Goal: Task Accomplishment & Management: Use online tool/utility

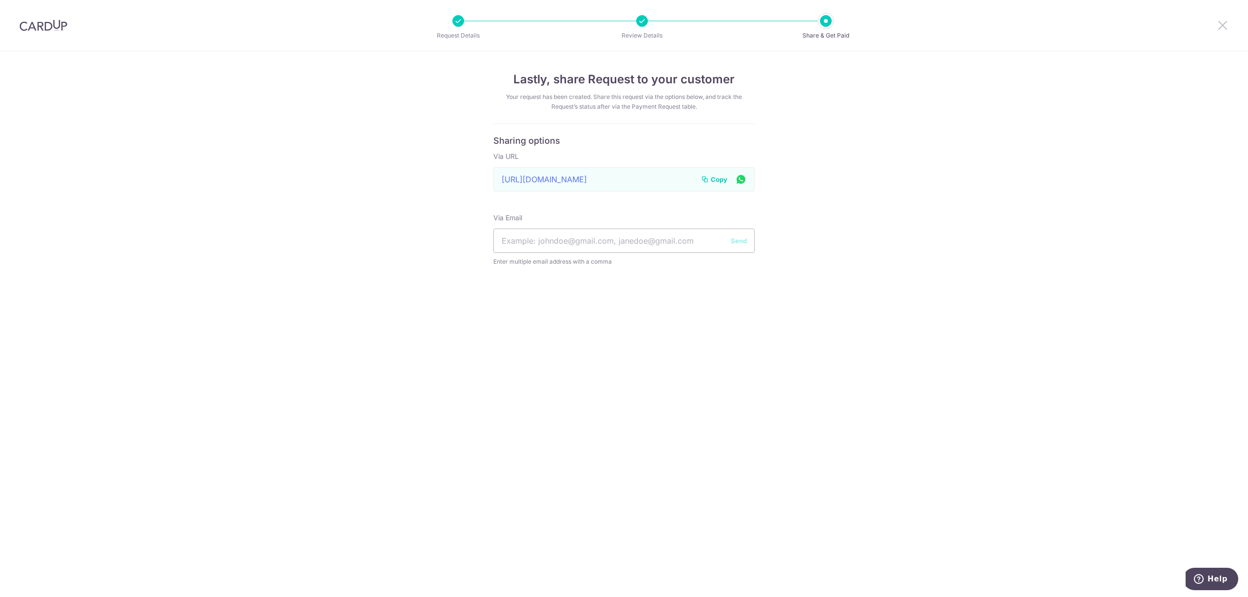
click at [1220, 28] on icon at bounding box center [1222, 25] width 12 height 12
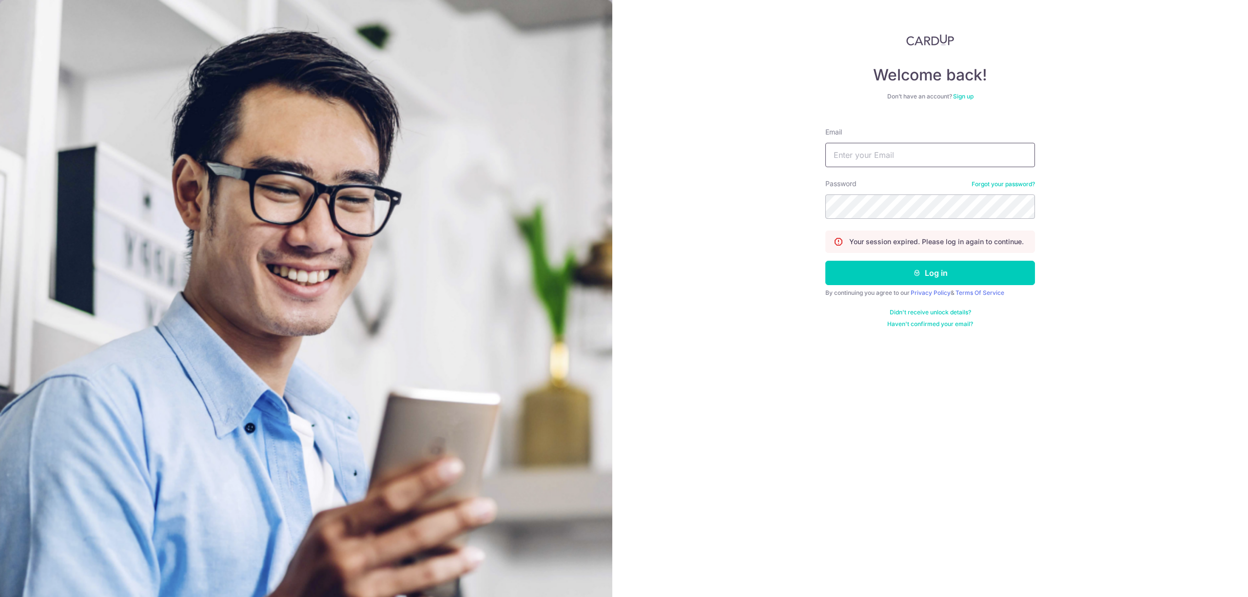
click at [957, 153] on input "Email" at bounding box center [930, 155] width 210 height 24
type input "carditho_sarcol@ais.com.sg"
click at [825, 261] on button "Log in" at bounding box center [930, 273] width 210 height 24
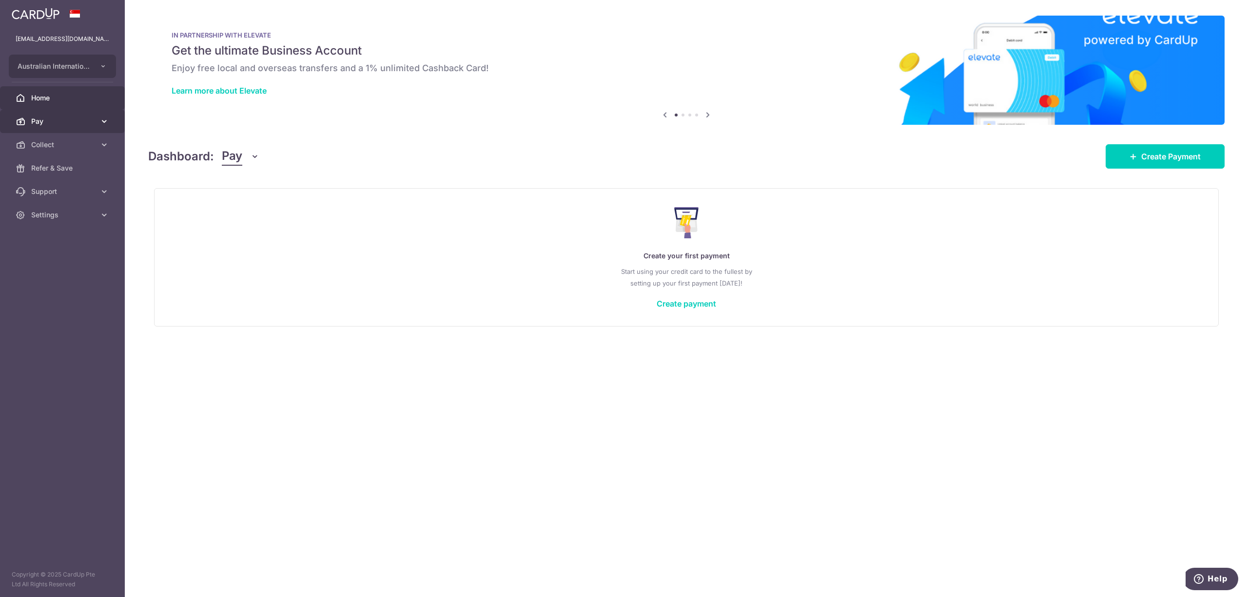
click at [55, 125] on span "Pay" at bounding box center [63, 121] width 64 height 10
click at [45, 125] on span "Pay" at bounding box center [63, 121] width 64 height 10
click at [65, 141] on span "Collect" at bounding box center [63, 145] width 64 height 10
click at [63, 212] on span "Payment Requests" at bounding box center [63, 215] width 64 height 10
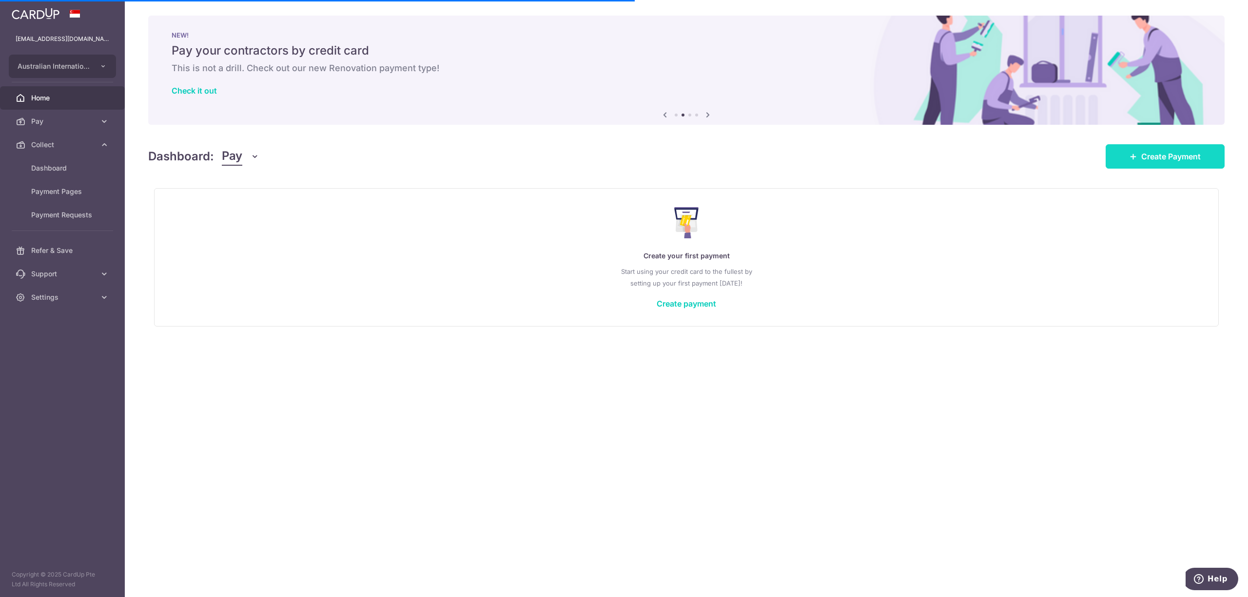
click at [1166, 148] on link "Create Payment" at bounding box center [1164, 156] width 119 height 24
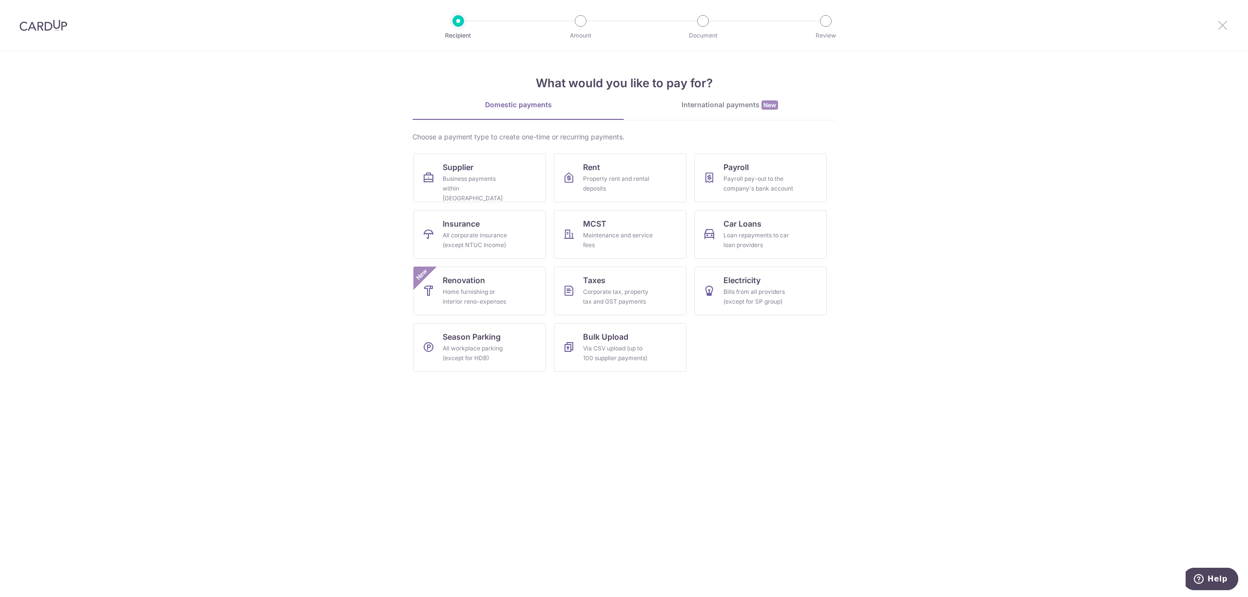
click at [1222, 28] on icon at bounding box center [1222, 25] width 12 height 12
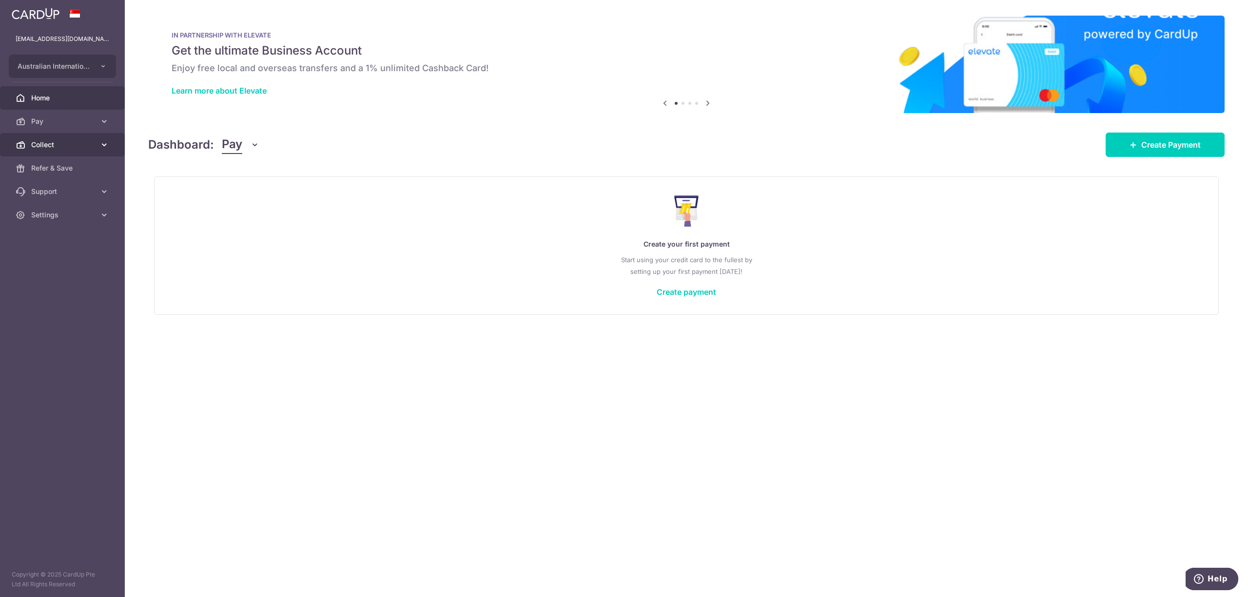
click at [54, 143] on span "Collect" at bounding box center [63, 145] width 64 height 10
click at [53, 207] on link "Payment Requests" at bounding box center [62, 214] width 125 height 23
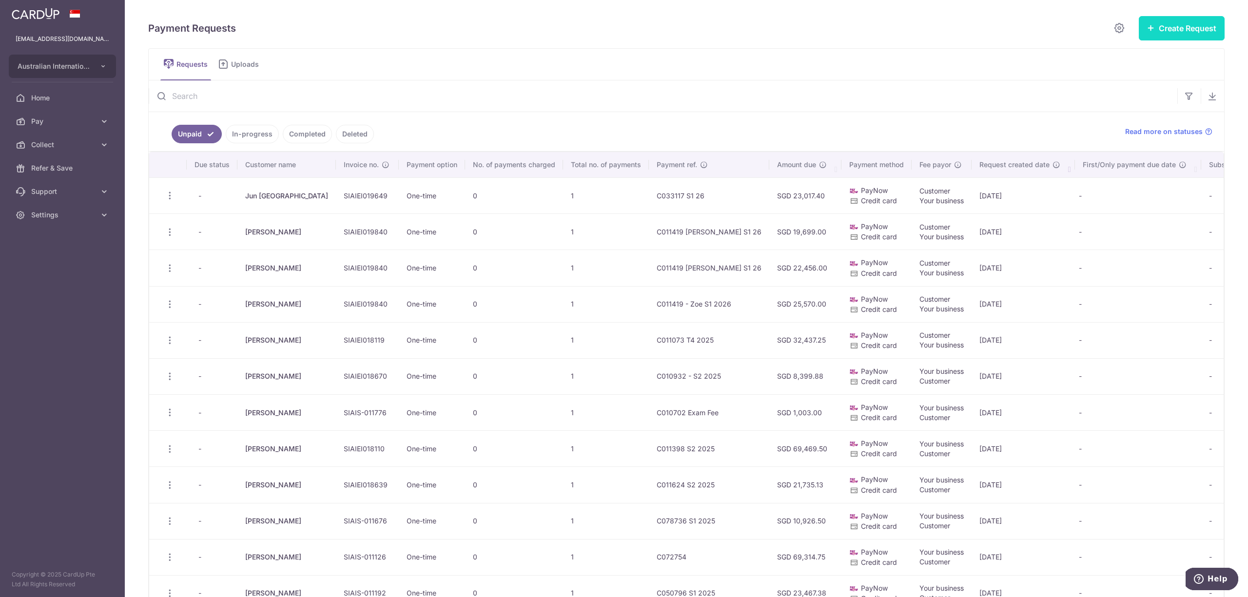
click at [1172, 34] on button "Create Request" at bounding box center [1181, 28] width 86 height 24
click at [1136, 57] on span "Single Request" at bounding box center [1166, 59] width 100 height 12
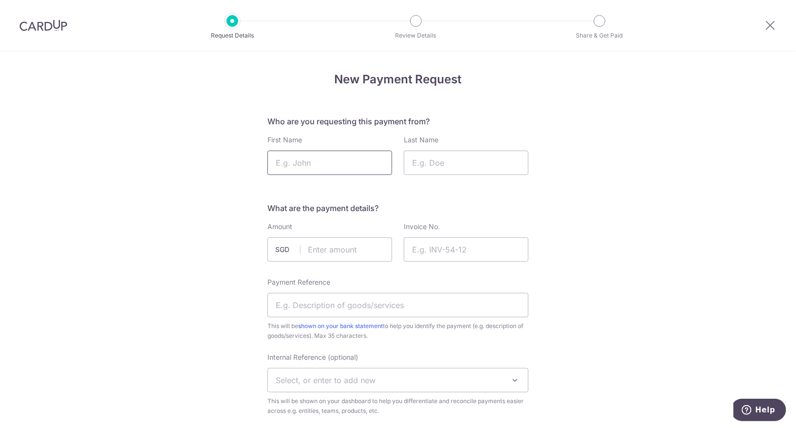
click at [293, 160] on input "First Name" at bounding box center [330, 163] width 125 height 24
paste input "Mariestella"
type input "Mariestella"
click at [422, 170] on input "Last Name" at bounding box center [466, 163] width 125 height 24
paste input "[PERSON_NAME] |"
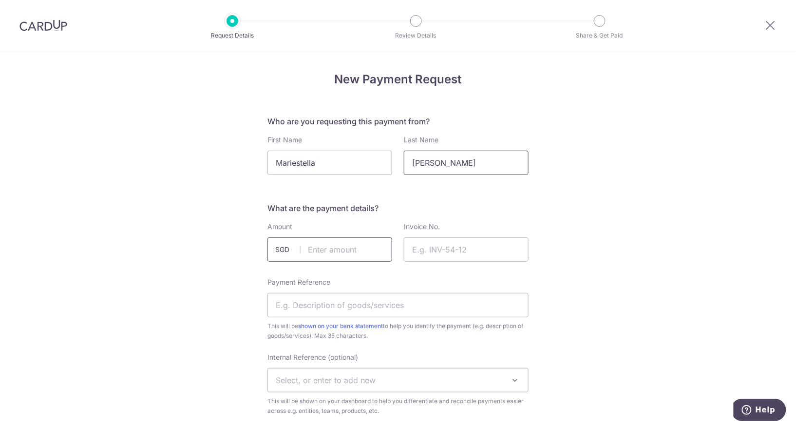
type input "[PERSON_NAME]"
click at [316, 255] on input "text" at bounding box center [330, 249] width 125 height 24
type input "23017.40"
click at [449, 248] on input "Invoice No." at bounding box center [466, 249] width 125 height 24
paste input "SIAIEI019671"
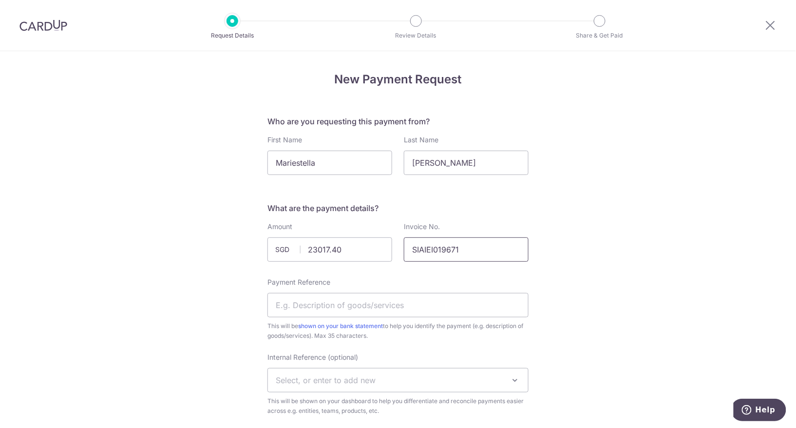
click at [422, 248] on input "SIAIEI019671" at bounding box center [466, 249] width 125 height 24
type input "SIAIEI019671"
click at [387, 300] on input "Payment Reference" at bounding box center [398, 305] width 261 height 24
type input "C075873 S1 26"
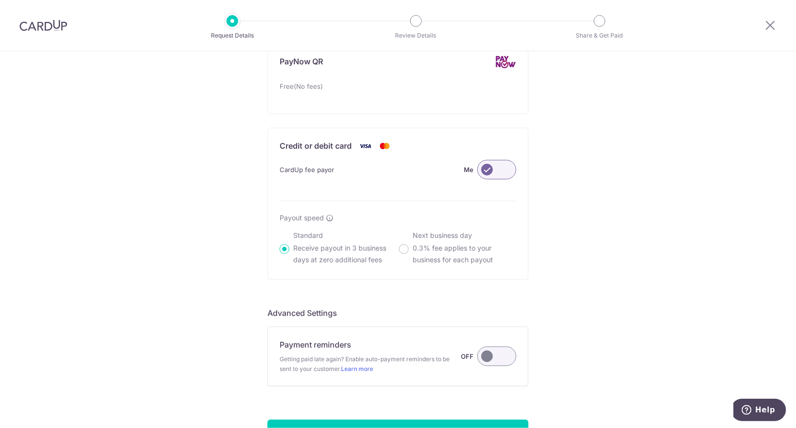
scroll to position [606, 0]
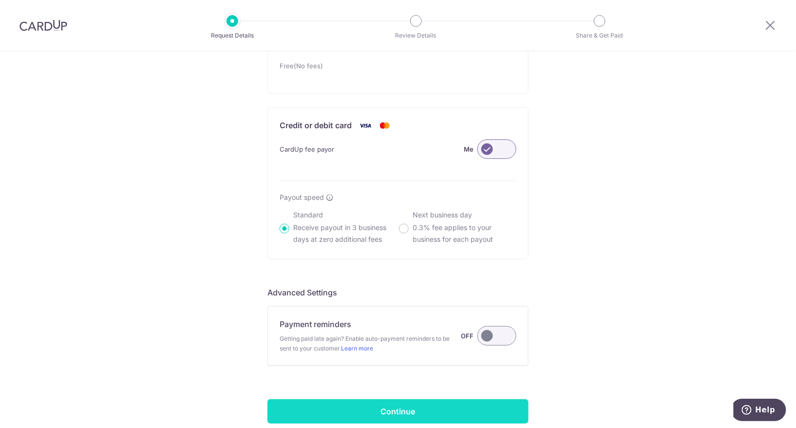
click at [420, 409] on input "Continue" at bounding box center [398, 411] width 261 height 24
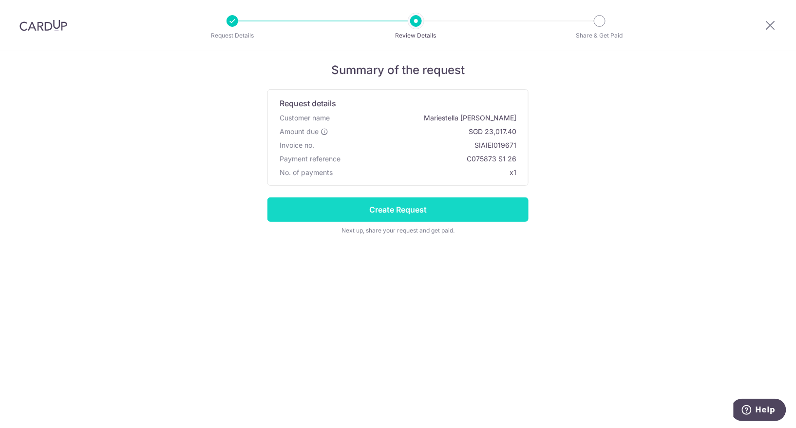
click at [412, 205] on input "Create Request" at bounding box center [398, 209] width 261 height 24
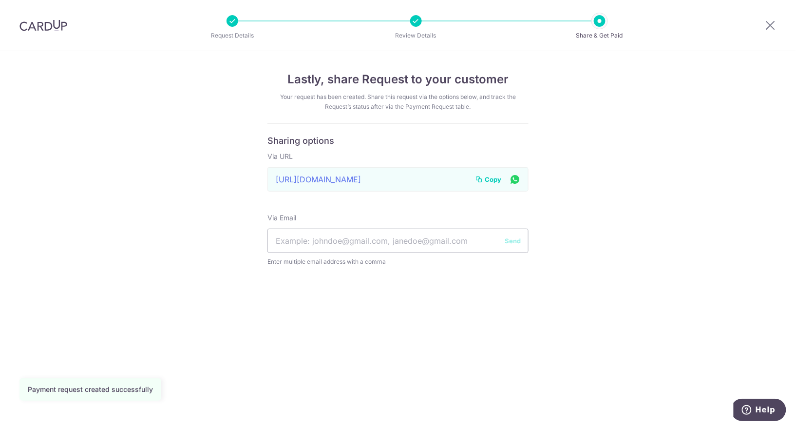
click at [492, 173] on div "Copy" at bounding box center [498, 179] width 46 height 12
click at [491, 180] on span "Copy" at bounding box center [493, 179] width 17 height 10
